Goal: Transaction & Acquisition: Purchase product/service

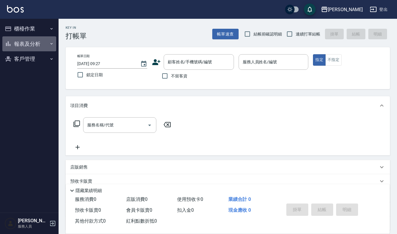
click at [37, 46] on button "報表及分析" at bounding box center [29, 43] width 54 height 15
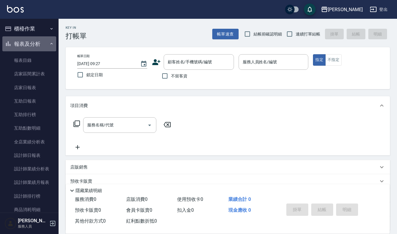
click at [29, 45] on button "報表及分析" at bounding box center [29, 43] width 54 height 15
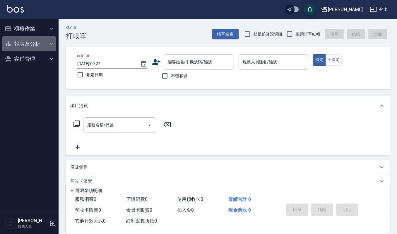
click at [29, 45] on button "報表及分析" at bounding box center [29, 43] width 54 height 15
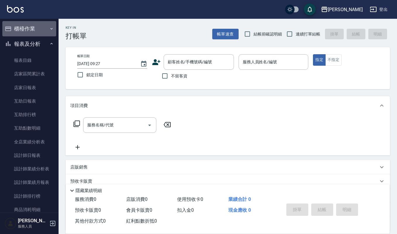
click at [31, 29] on button "櫃檯作業" at bounding box center [29, 28] width 54 height 15
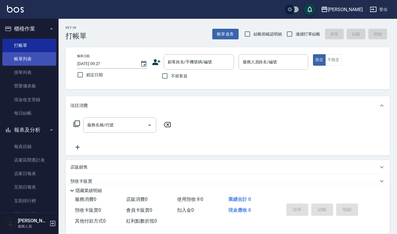
click at [31, 59] on link "帳單列表" at bounding box center [29, 58] width 54 height 13
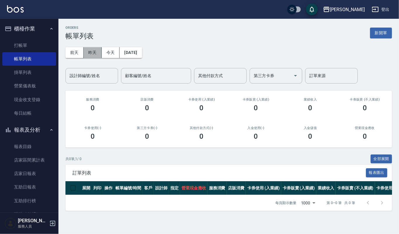
click at [94, 56] on button "昨天" at bounding box center [93, 52] width 18 height 11
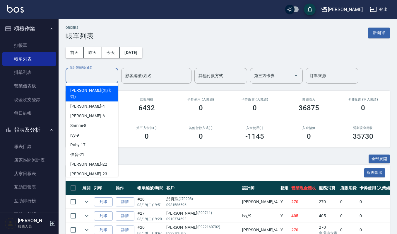
click at [103, 72] on input "設計師編號/姓名" at bounding box center [91, 76] width 47 height 10
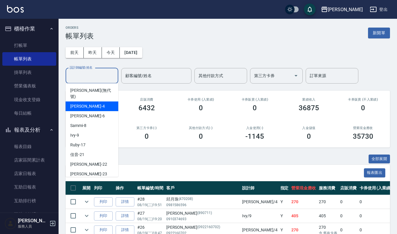
click at [93, 101] on div "[PERSON_NAME] -4" at bounding box center [92, 106] width 53 height 10
type input "[PERSON_NAME]-4"
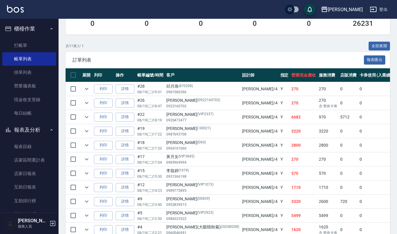
scroll to position [29, 0]
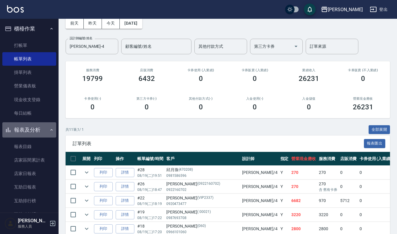
click at [42, 124] on button "報表及分析" at bounding box center [29, 129] width 54 height 15
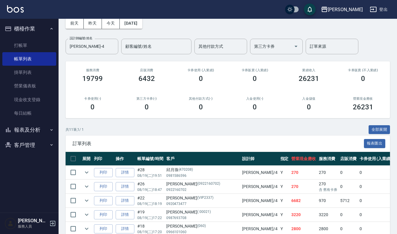
click at [37, 143] on button "客戶管理" at bounding box center [29, 144] width 54 height 15
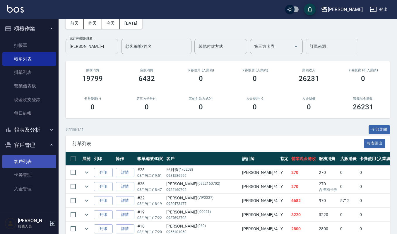
click at [34, 160] on link "客戶列表" at bounding box center [29, 160] width 54 height 13
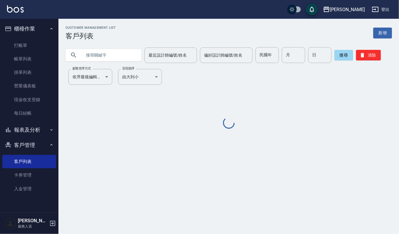
click at [117, 54] on input "text" at bounding box center [109, 55] width 55 height 16
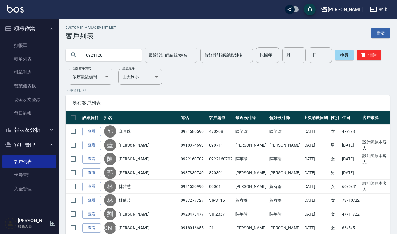
type input "0921128"
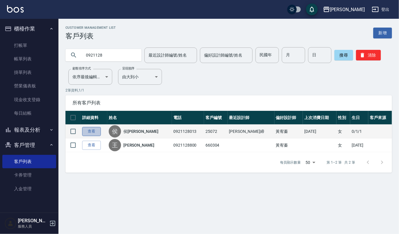
click at [90, 130] on link "查看" at bounding box center [91, 131] width 19 height 9
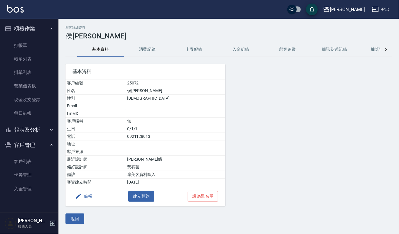
click at [150, 49] on button "消費記錄" at bounding box center [147, 49] width 47 height 14
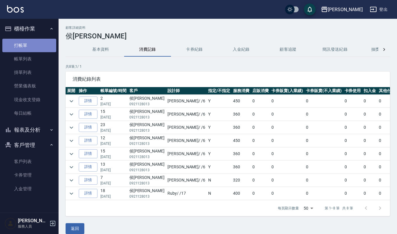
click at [33, 42] on link "打帳單" at bounding box center [29, 45] width 54 height 13
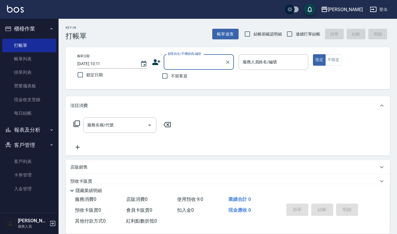
type input "ㄗ"
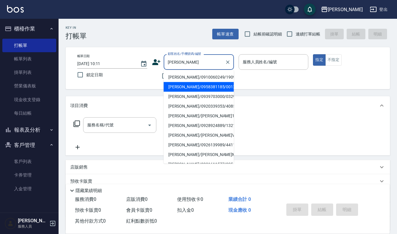
click at [177, 85] on li "[PERSON_NAME]/0958381185/00120" at bounding box center [199, 87] width 70 height 10
type input "[PERSON_NAME]/0958381185/00120"
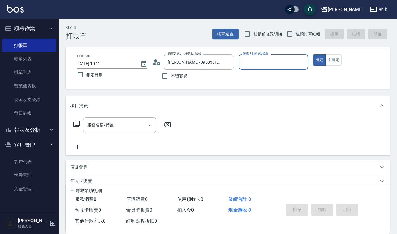
type input "[PERSON_NAME]-4"
click at [111, 121] on input "服務名稱/代號" at bounding box center [115, 125] width 59 height 10
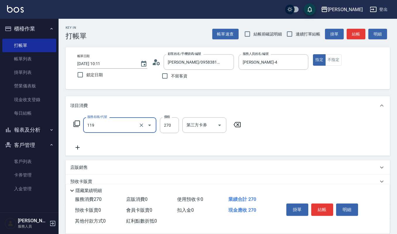
type input "使用一般洗髮卡(119)"
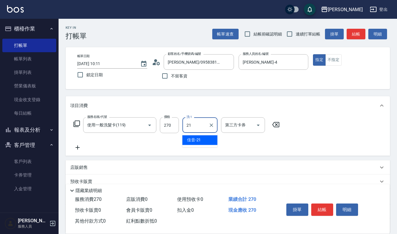
type input "佳音-21"
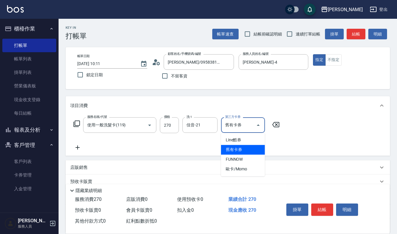
type input "舊有卡券"
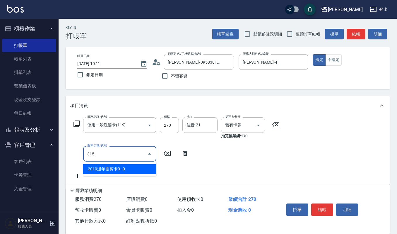
type input "2019週年慶剪卡0(315)"
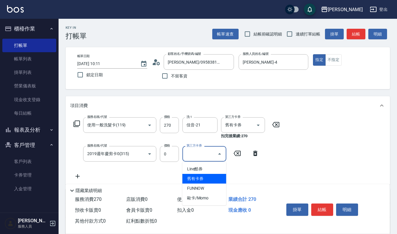
type input "舊有卡券"
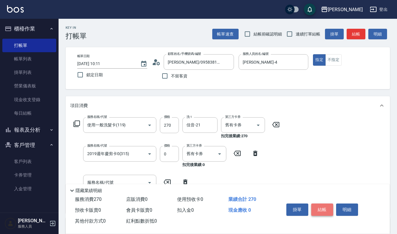
click at [330, 207] on button "結帳" at bounding box center [322, 209] width 22 height 12
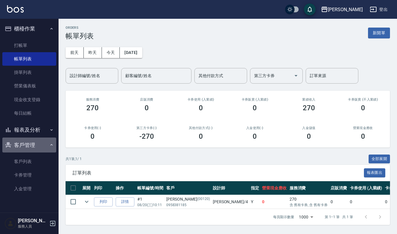
click at [28, 142] on button "客戶管理" at bounding box center [29, 144] width 54 height 15
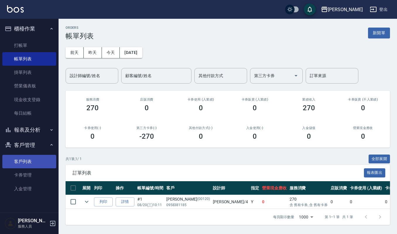
click at [19, 163] on link "客戶列表" at bounding box center [29, 160] width 54 height 13
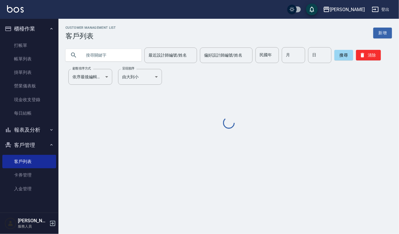
click at [123, 54] on input "text" at bounding box center [109, 55] width 55 height 16
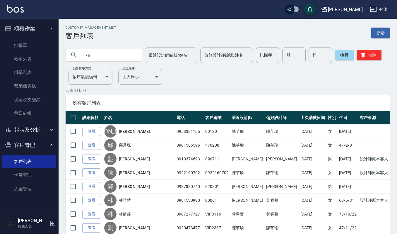
type input "桂"
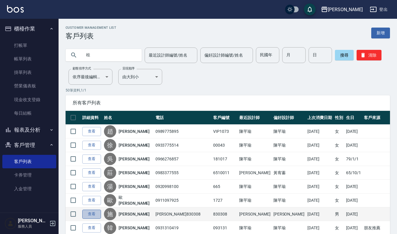
click at [90, 211] on link "查看" at bounding box center [91, 213] width 19 height 9
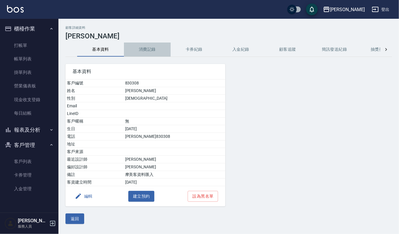
click at [152, 51] on button "消費記錄" at bounding box center [147, 49] width 47 height 14
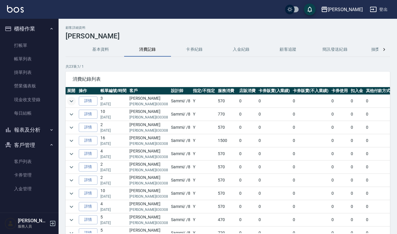
click at [71, 103] on icon "expand row" at bounding box center [71, 100] width 7 height 7
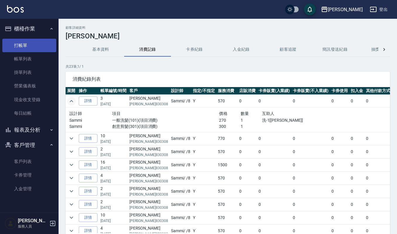
click at [29, 46] on link "打帳單" at bounding box center [29, 45] width 54 height 13
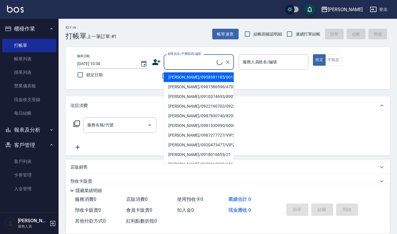
click at [172, 62] on input "顧客姓名/手機號碼/編號" at bounding box center [191, 62] width 50 height 10
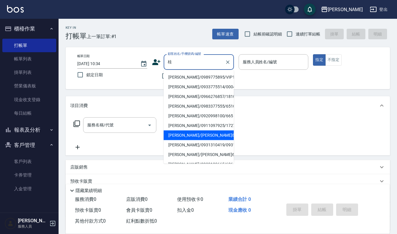
click at [175, 135] on li "[PERSON_NAME]/[PERSON_NAME]830308/830308" at bounding box center [199, 135] width 70 height 10
type input "[PERSON_NAME]/[PERSON_NAME]830308/830308"
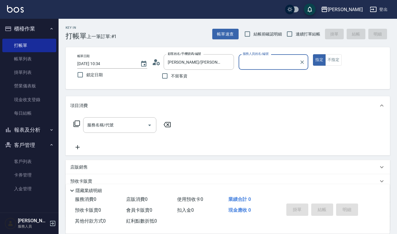
type input "Sammi-8"
click at [148, 126] on icon "Open" at bounding box center [149, 124] width 7 height 7
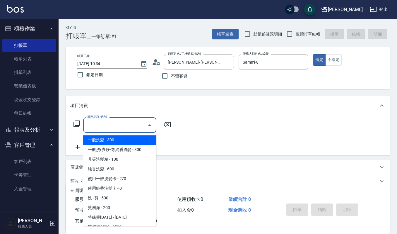
click at [108, 138] on span "一般洗髮 - 300" at bounding box center [119, 140] width 73 height 10
type input "一般洗髮(101)"
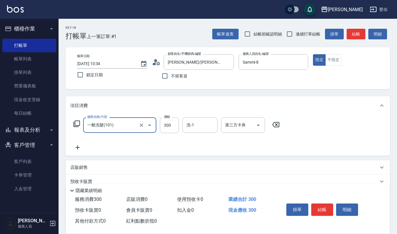
drag, startPoint x: 171, startPoint y: 122, endPoint x: 122, endPoint y: 207, distance: 98.5
click at [171, 122] on input "300" at bounding box center [169, 125] width 19 height 16
type input "270"
click at [195, 123] on input "洗-1" at bounding box center [200, 125] width 30 height 10
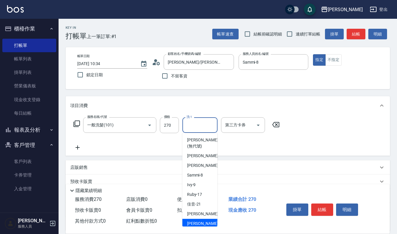
click at [202, 220] on div "[PERSON_NAME] -23" at bounding box center [199, 223] width 35 height 10
type input "[PERSON_NAME]-23"
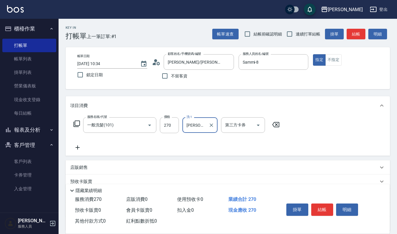
click at [77, 147] on icon at bounding box center [77, 147] width 4 height 4
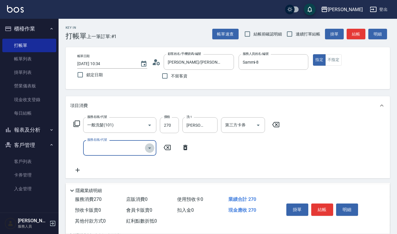
click at [147, 147] on icon "Open" at bounding box center [149, 147] width 7 height 7
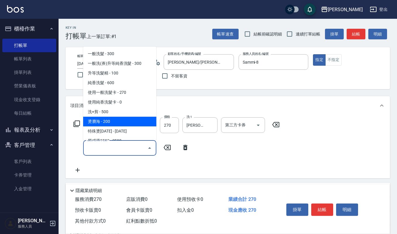
scroll to position [156, 0]
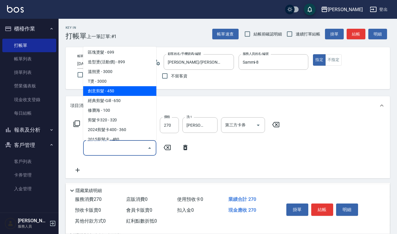
click at [132, 88] on span "創意剪髮 - 450" at bounding box center [119, 91] width 73 height 10
type input "創意剪髮(301)"
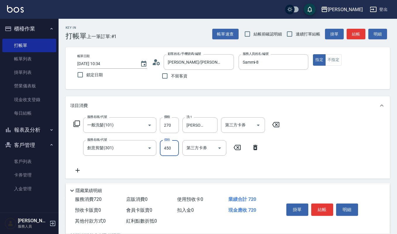
click at [171, 147] on input "450" at bounding box center [169, 148] width 19 height 16
type input "300"
click at [79, 170] on icon at bounding box center [77, 169] width 15 height 7
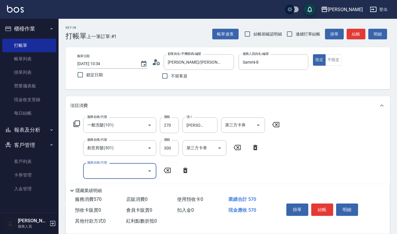
click at [147, 170] on icon "Open" at bounding box center [149, 170] width 7 height 7
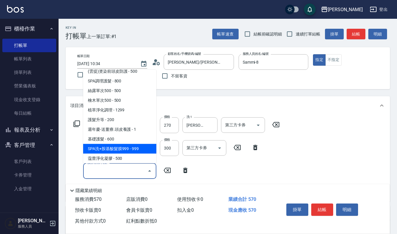
scroll to position [507, 0]
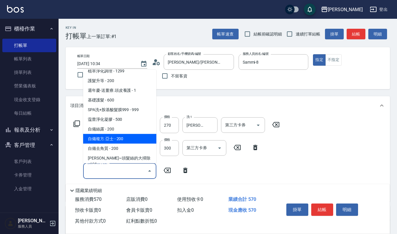
click at [140, 133] on span "自備複方.亞士 - 200" at bounding box center [119, 138] width 73 height 10
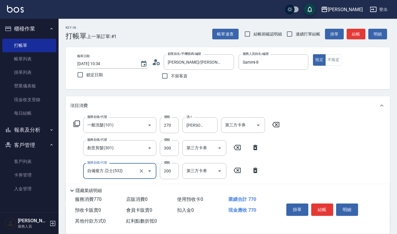
type input "自備複方.亞士(532)"
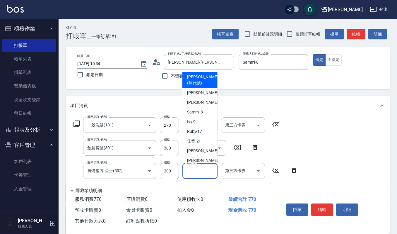
click at [192, 166] on input "協助-1" at bounding box center [200, 170] width 30 height 10
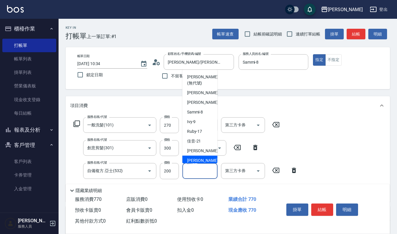
click at [194, 157] on span "[PERSON_NAME] -23" at bounding box center [205, 160] width 37 height 6
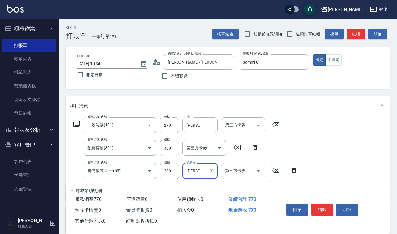
type input "[PERSON_NAME]-23"
click at [323, 203] on button "結帳" at bounding box center [322, 209] width 22 height 12
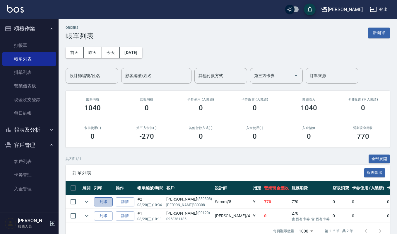
click at [101, 200] on button "列印" at bounding box center [103, 201] width 19 height 9
click at [23, 128] on button "報表及分析" at bounding box center [29, 129] width 54 height 15
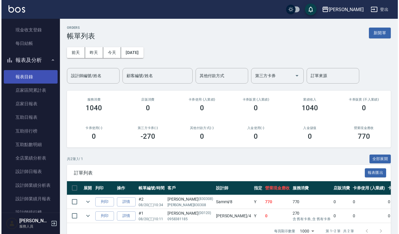
scroll to position [156, 0]
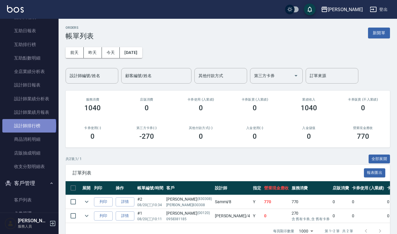
click at [29, 126] on link "設計師排行榜" at bounding box center [29, 125] width 54 height 13
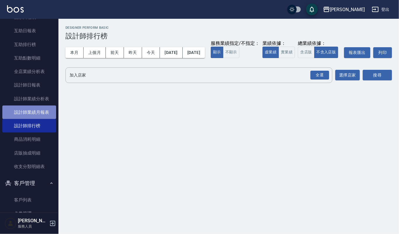
click at [31, 110] on link "設計師業績月報表" at bounding box center [29, 111] width 54 height 13
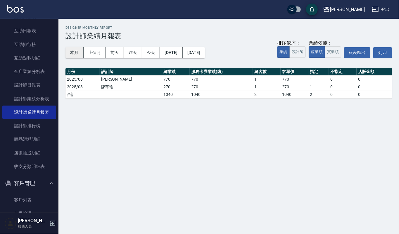
click at [78, 51] on button "本月" at bounding box center [75, 52] width 18 height 11
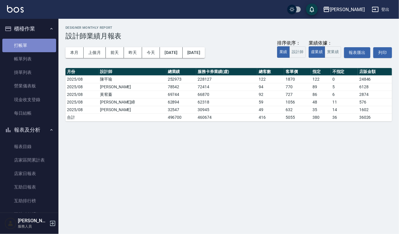
click at [32, 50] on link "打帳單" at bounding box center [29, 45] width 54 height 13
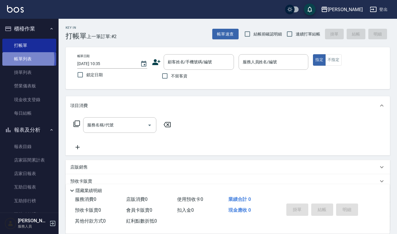
click at [13, 59] on link "帳單列表" at bounding box center [29, 58] width 54 height 13
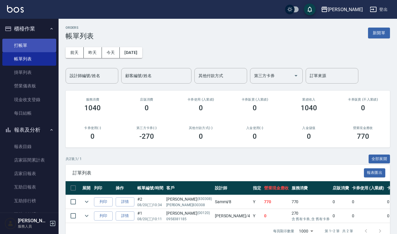
click at [36, 45] on link "打帳單" at bounding box center [29, 45] width 54 height 13
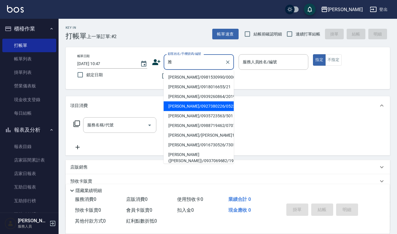
click at [188, 107] on li "[PERSON_NAME]/0927380226/0523" at bounding box center [199, 106] width 70 height 10
type input "[PERSON_NAME]/0927380226/0523"
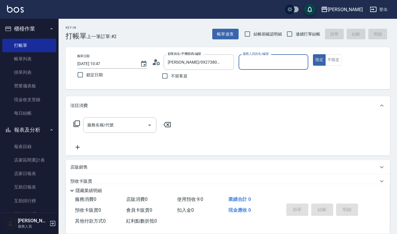
type input "Ruby-17"
drag, startPoint x: 114, startPoint y: 122, endPoint x: 119, endPoint y: 126, distance: 6.0
click at [116, 125] on input "服務名稱/代號" at bounding box center [115, 125] width 59 height 10
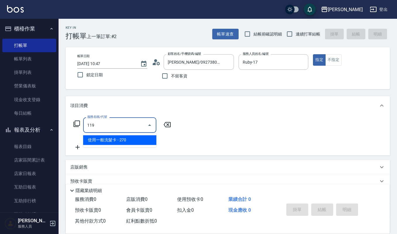
type input "使用一般洗髮卡(119)"
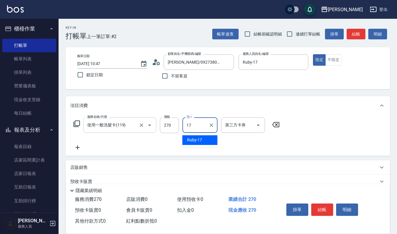
type input "Ruby-17"
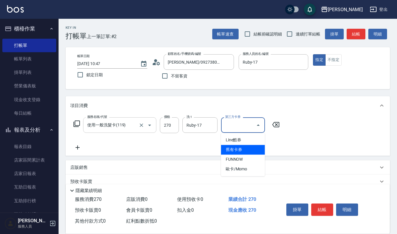
type input "舊有卡券"
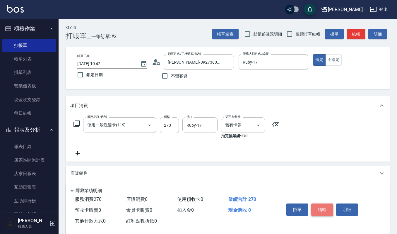
click at [321, 203] on button "結帳" at bounding box center [322, 209] width 22 height 12
